Goal: Use online tool/utility: Utilize a website feature to perform a specific function

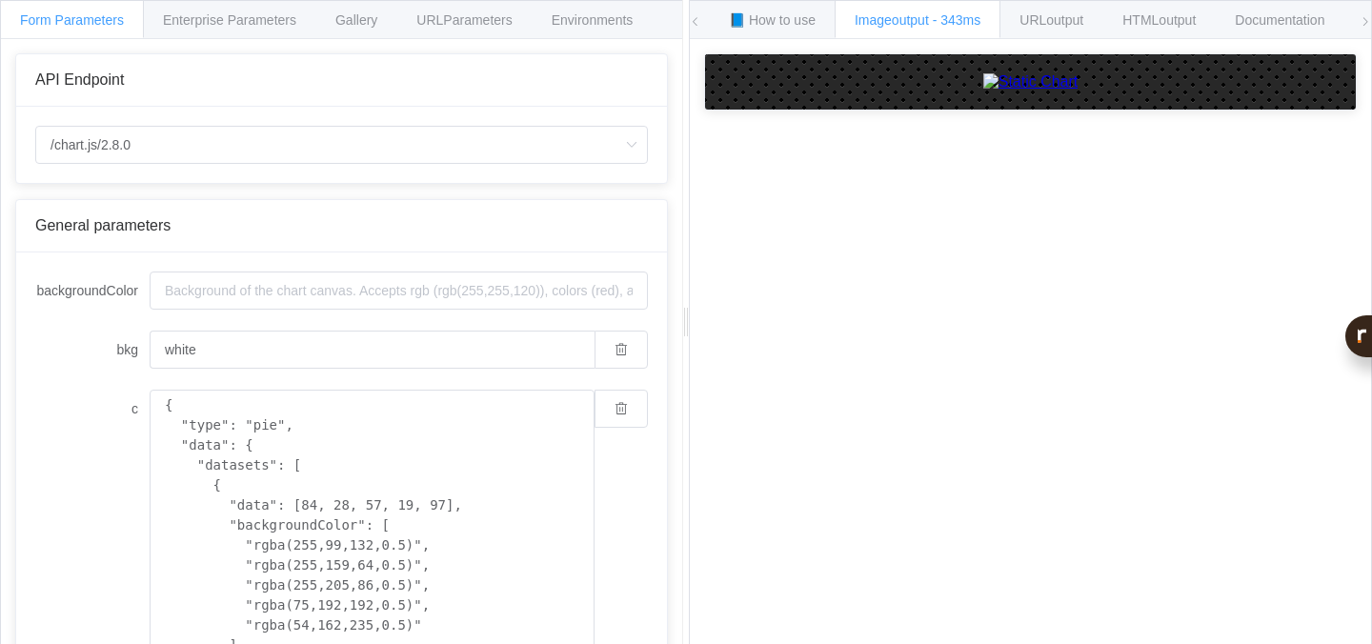
click at [983, 91] on img at bounding box center [1030, 81] width 95 height 17
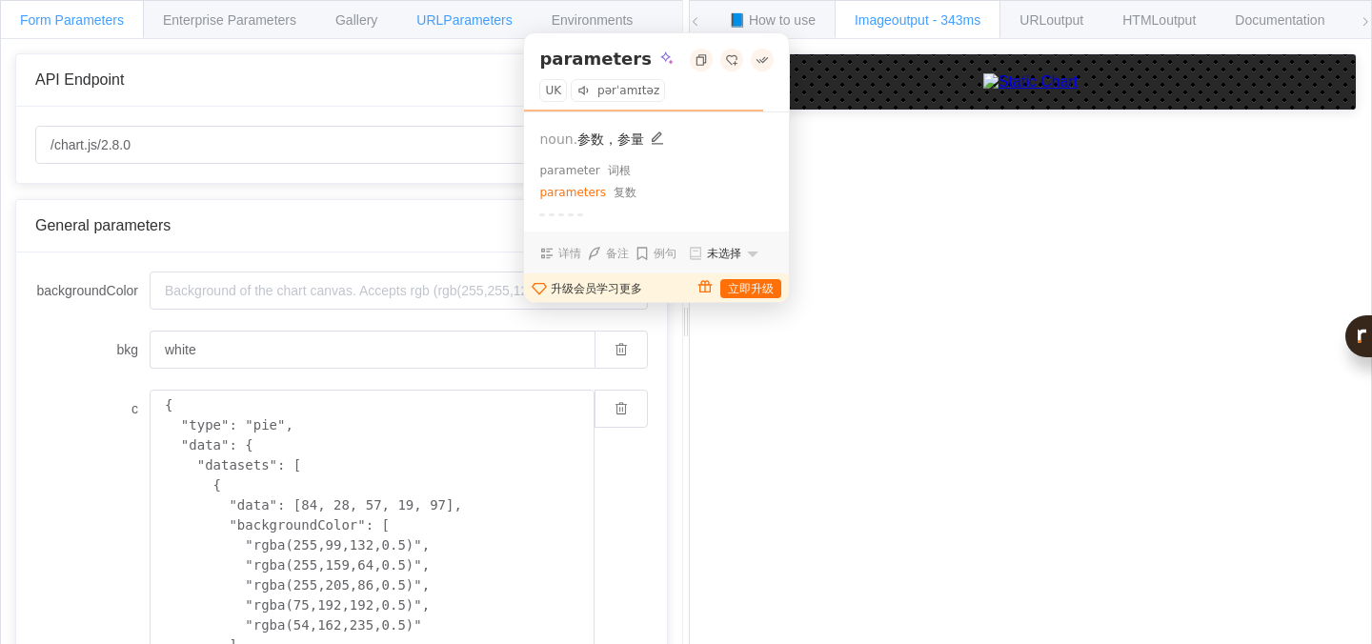
click at [512, 19] on relin-hc "URL Parameters" at bounding box center [463, 19] width 95 height 15
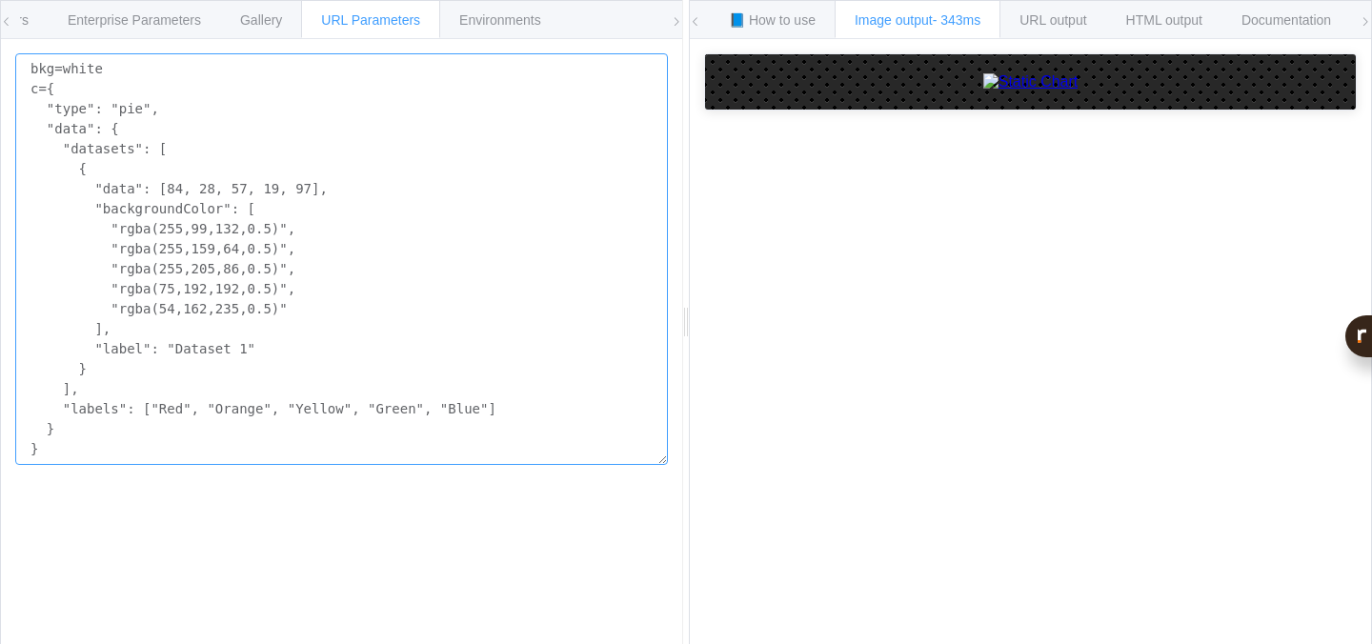
click at [394, 232] on textarea "bkg=white c={ "type": "pie", "data": { "datasets": [ { "data": [84, 28, 57, 19,…" at bounding box center [341, 259] width 653 height 412
click at [1148, 24] on span "HTML output" at bounding box center [1164, 19] width 76 height 15
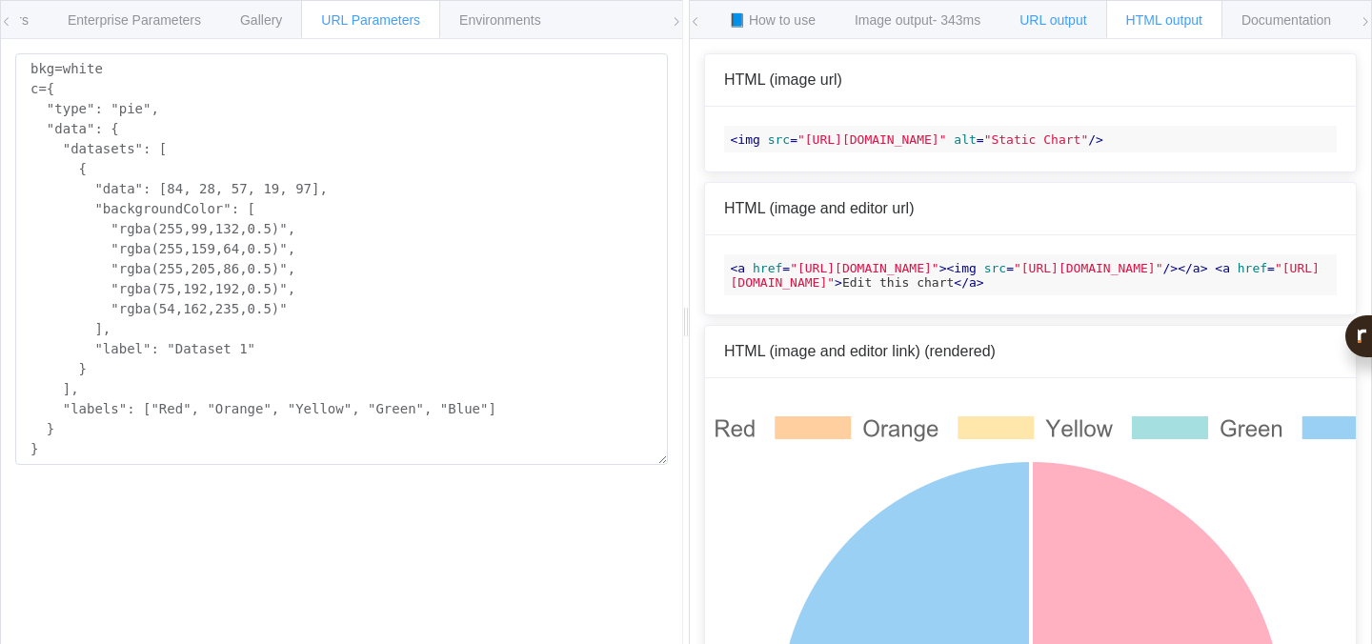
click at [1086, 23] on span "URL output" at bounding box center [1052, 19] width 67 height 15
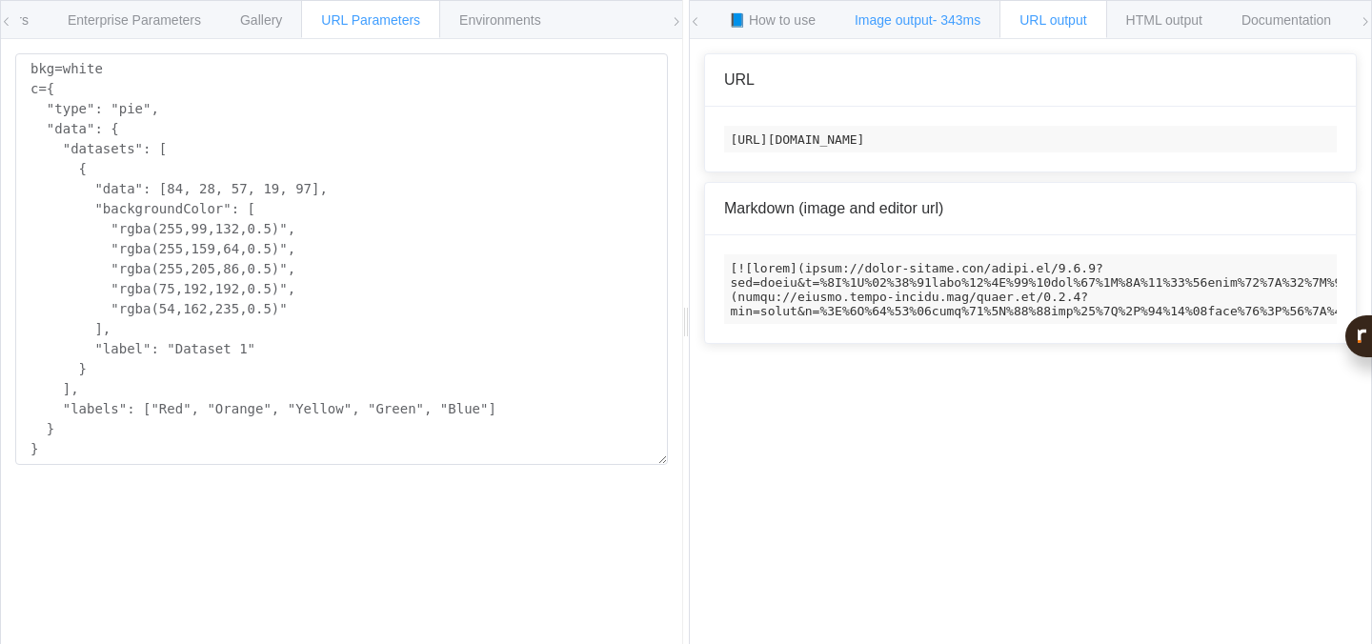
click at [952, 20] on span "- 343ms" at bounding box center [957, 19] width 49 height 15
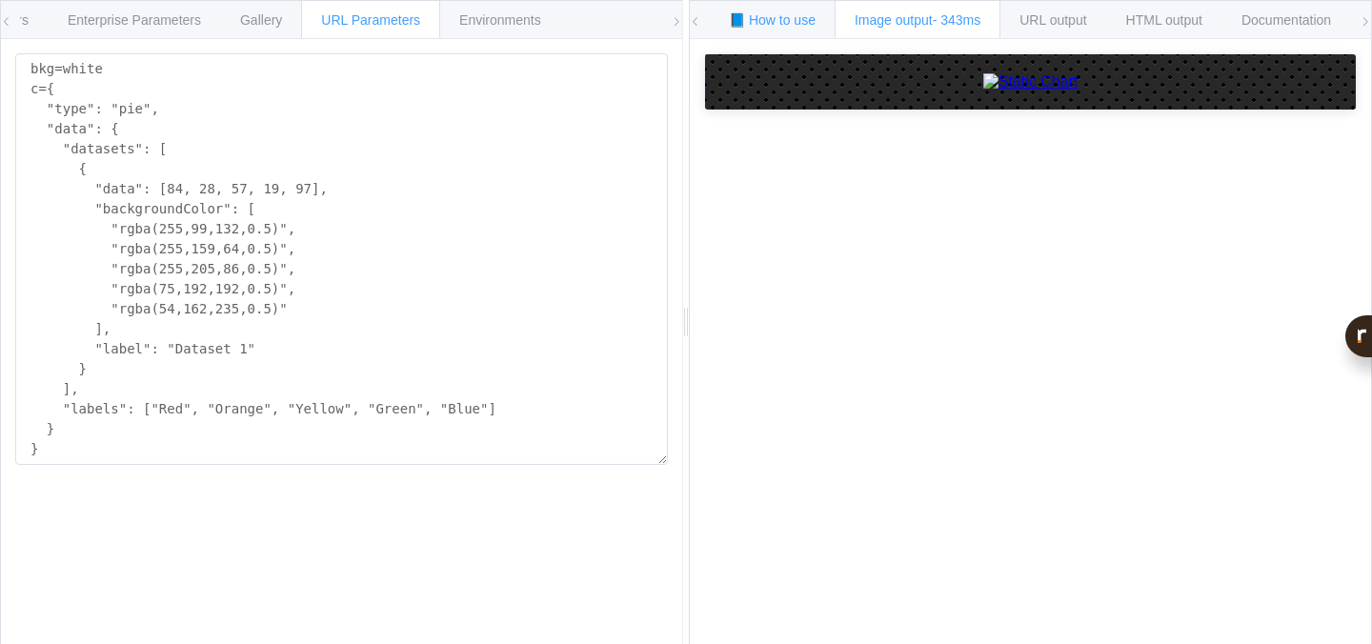
click at [791, 23] on span "📘 How to use" at bounding box center [772, 19] width 87 height 15
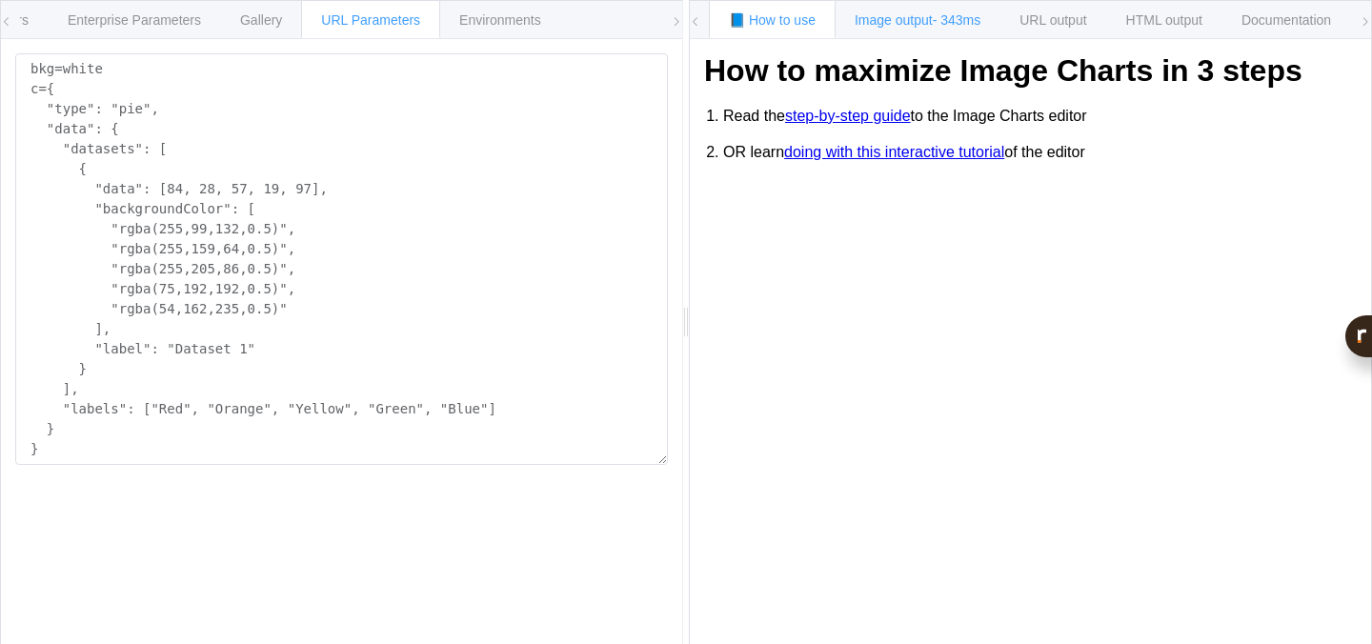
click at [883, 24] on span "Image output - 343ms" at bounding box center [918, 19] width 126 height 15
